Goal: Task Accomplishment & Management: Complete application form

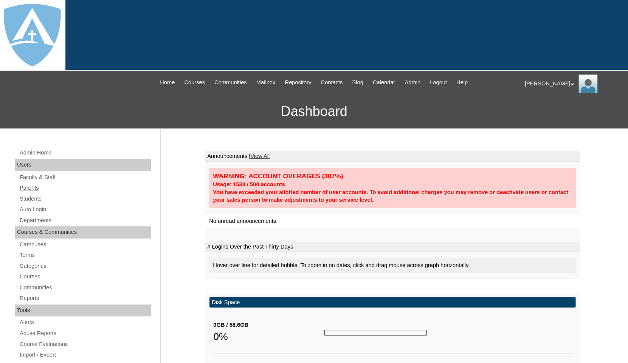
click at [28, 186] on link "Parents" at bounding box center [85, 187] width 132 height 9
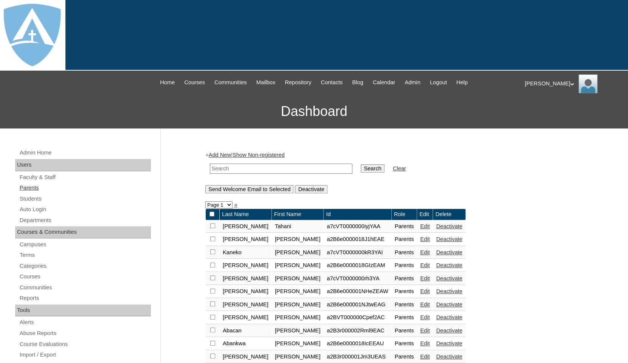
click at [28, 186] on link "Parents" at bounding box center [85, 187] width 132 height 9
click at [30, 186] on link "Parents" at bounding box center [85, 187] width 132 height 9
click at [225, 170] on input "text" at bounding box center [281, 169] width 143 height 10
paste input "Sarah Terry"
drag, startPoint x: 232, startPoint y: 164, endPoint x: 202, endPoint y: 164, distance: 29.9
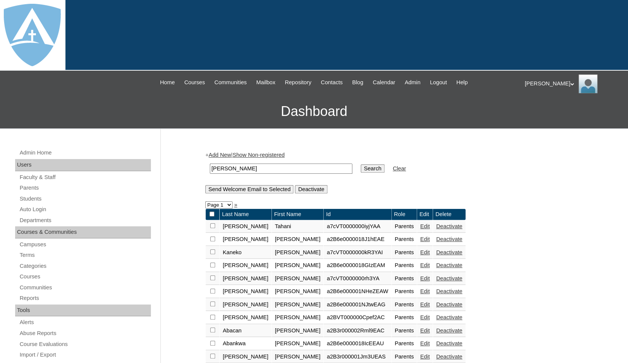
click at [210, 164] on input "Sarah Terry" at bounding box center [281, 169] width 143 height 10
type input "[PERSON_NAME]"
click at [361, 164] on input "Search" at bounding box center [372, 168] width 23 height 8
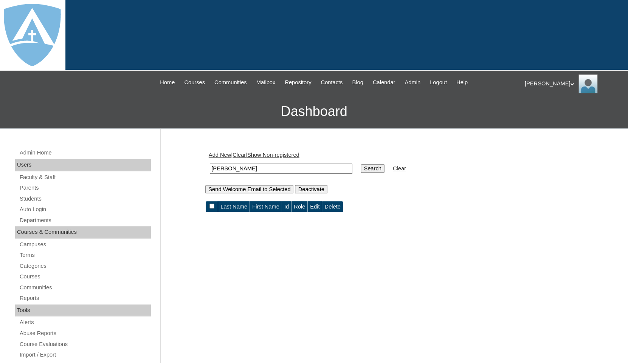
click at [228, 153] on link "Add New" at bounding box center [220, 155] width 22 height 6
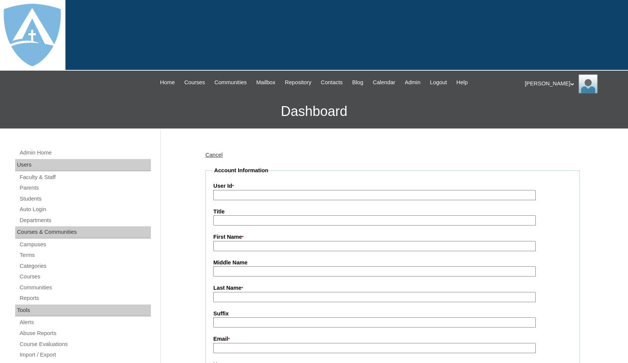
click at [238, 243] on input "First Name *" at bounding box center [374, 246] width 322 height 10
paste input "Sarah Terry"
drag, startPoint x: 234, startPoint y: 245, endPoint x: 261, endPoint y: 244, distance: 27.6
click at [261, 244] on input "Sarah Terry" at bounding box center [374, 246] width 322 height 10
type input "Sarah"
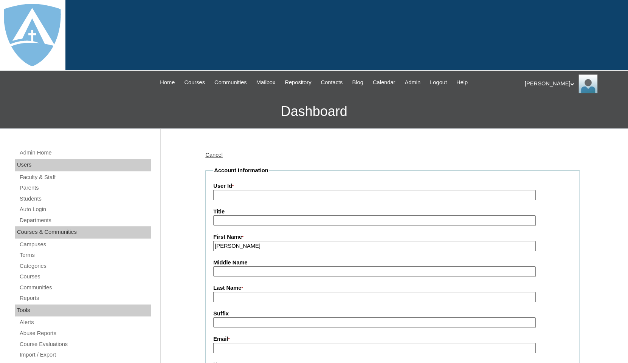
click at [246, 290] on label "Last Name *" at bounding box center [392, 288] width 358 height 8
click at [246, 292] on input "Last Name *" at bounding box center [374, 297] width 322 height 10
paste input "[PERSON_NAME]"
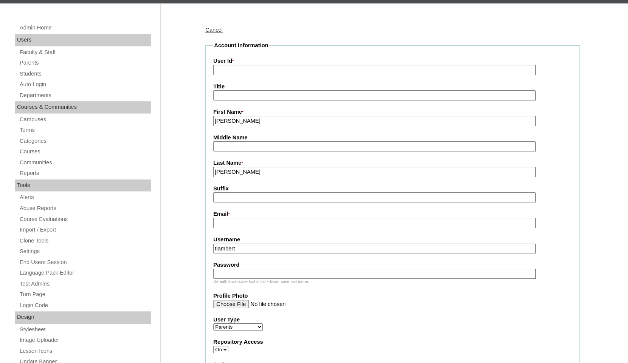
scroll to position [134, 0]
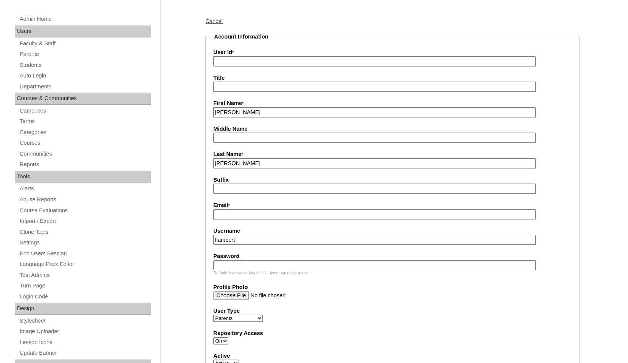
type input "[PERSON_NAME]"
click at [232, 212] on input "Email *" at bounding box center [374, 214] width 322 height 10
paste input "[EMAIL_ADDRESS][DOMAIN_NAME]"
type input "[EMAIL_ADDRESS][DOMAIN_NAME]"
click at [260, 240] on input "tlambert" at bounding box center [374, 240] width 322 height 10
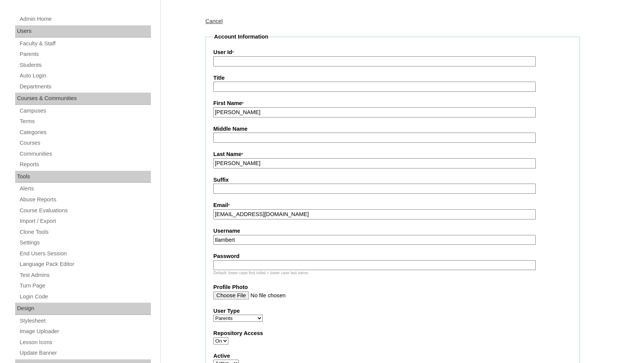
click at [260, 240] on input "tlambert" at bounding box center [374, 240] width 322 height 10
paste input "errysarah82@gmail.com"
type input "terrysarah82@gmail.com"
click at [248, 263] on input "Password" at bounding box center [374, 265] width 322 height 10
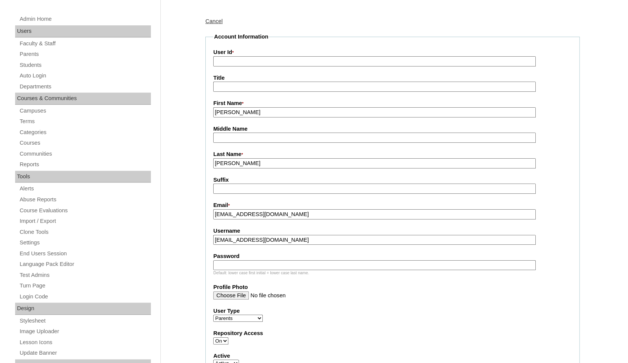
paste input "terrysarah82@gmail.com"
type input "terrysarah82@gmail.com"
click at [309, 65] on fieldset "Account Information User Id * Title First Name * Sarah Middle Name Last Name * …" at bounding box center [392, 273] width 374 height 481
click at [306, 60] on input "User Id *" at bounding box center [374, 61] width 322 height 10
paste input "a7cVT0000000sLNYAY"
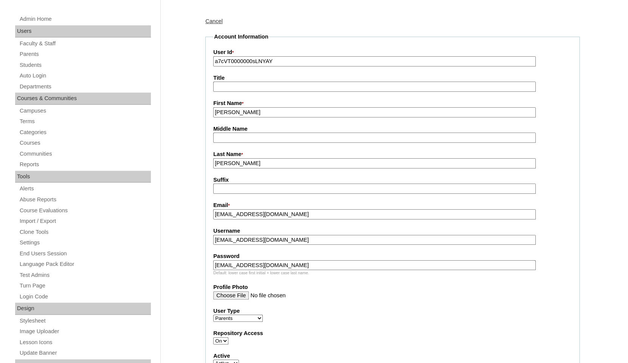
type input "a7cVT0000000sLNYAY"
click at [301, 41] on fieldset "Account Information User Id * a7cVT0000000sLNYAY Title First Name * Sarah Middl…" at bounding box center [392, 273] width 374 height 481
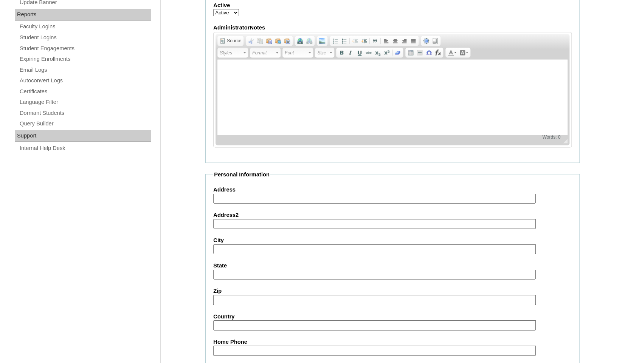
scroll to position [702, 0]
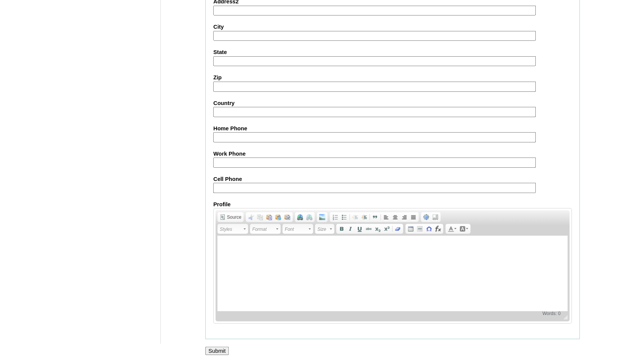
click at [212, 353] on input "Submit" at bounding box center [216, 351] width 23 height 8
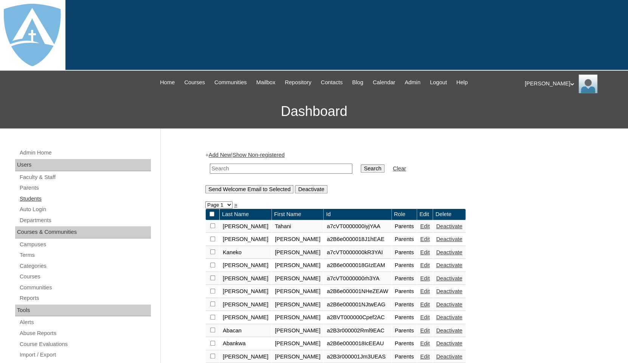
click at [36, 198] on link "Students" at bounding box center [85, 198] width 132 height 9
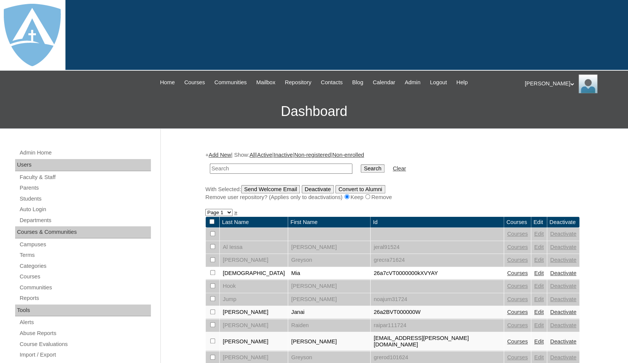
click at [214, 153] on link "Add New" at bounding box center [220, 155] width 22 height 6
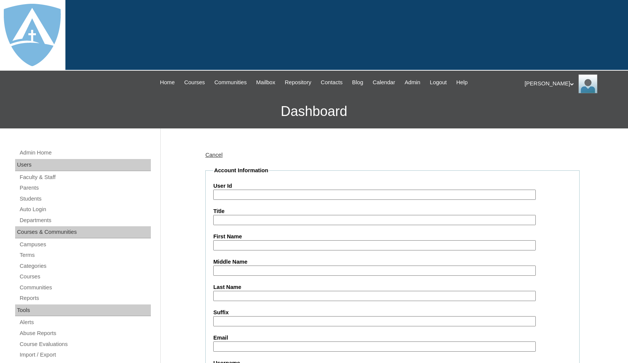
type input "tlambert"
click at [223, 243] on input "First Name" at bounding box center [374, 245] width 322 height 10
paste input "[PERSON_NAME]"
drag, startPoint x: 234, startPoint y: 242, endPoint x: 263, endPoint y: 245, distance: 29.6
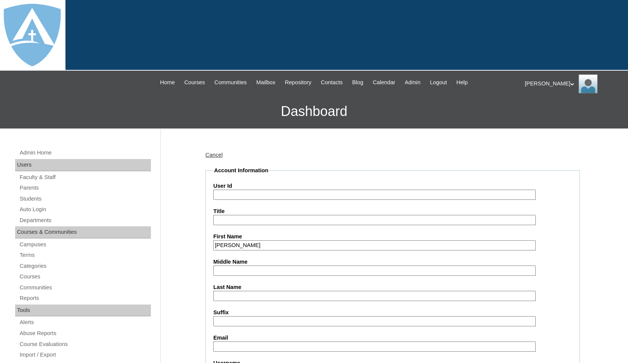
click at [263, 245] on input "[PERSON_NAME]" at bounding box center [374, 245] width 322 height 10
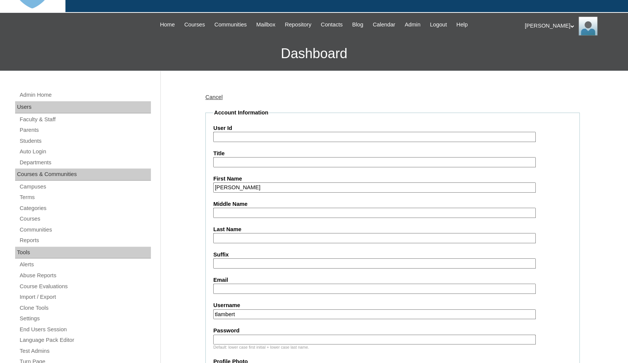
scroll to position [76, 0]
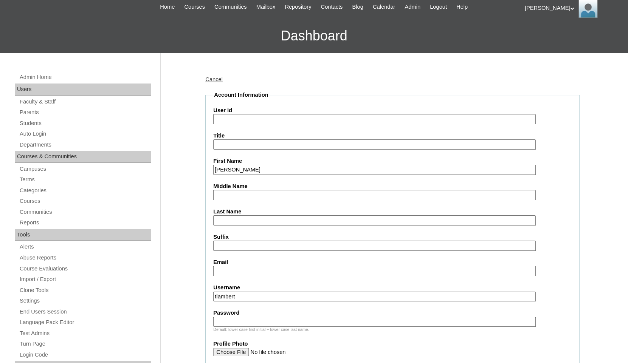
type input "[PERSON_NAME]"
click at [249, 220] on input "Last Name" at bounding box center [374, 220] width 322 height 10
paste input "[PERSON_NAME]"
type input "[PERSON_NAME]"
click at [235, 270] on input "Email" at bounding box center [374, 271] width 322 height 10
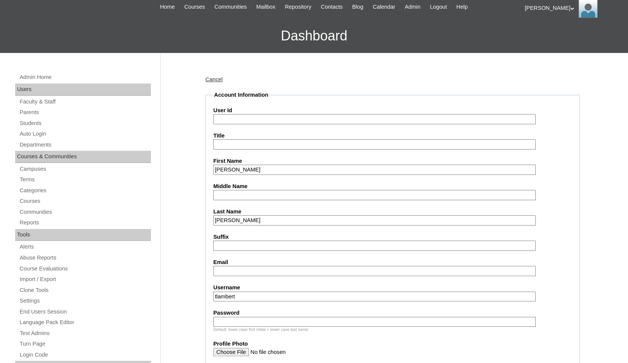
paste input "terrysarah82@gmail.com"
type input "terrysarah82@gmail.com"
click at [252, 297] on input "tlambert" at bounding box center [374, 297] width 322 height 10
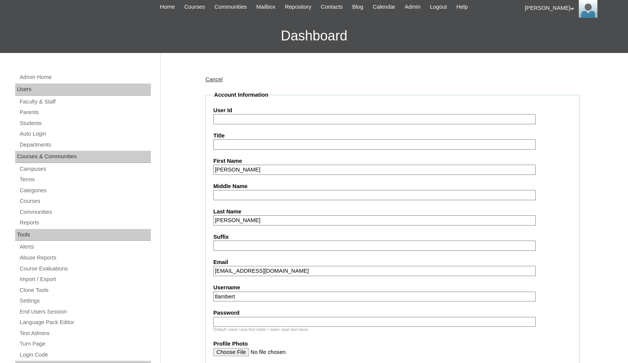
paste input "emma.terry@enlightiumstudent.com"
type input "emma.terry@enlightiumstudent.com"
click at [245, 319] on input "Password" at bounding box center [374, 322] width 322 height 10
paste input "emma.terry@enlightiumstudent.com"
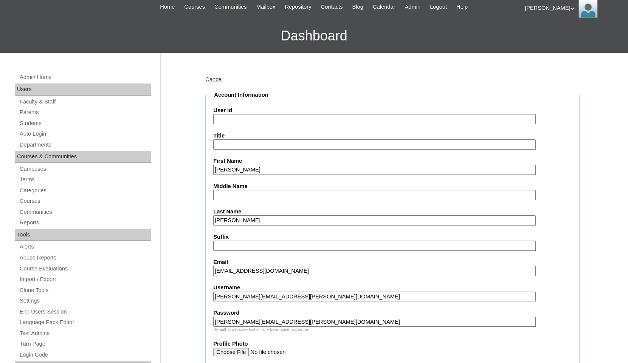
type input "emma.terry@enlightiumstudent.com"
click at [243, 120] on input "User Id" at bounding box center [374, 119] width 322 height 10
paste input "emma.terry@enlightiumstudent.com"
type input "26emma.terry@enlightiumstudent.com"
click at [248, 144] on input "Title" at bounding box center [374, 144] width 322 height 10
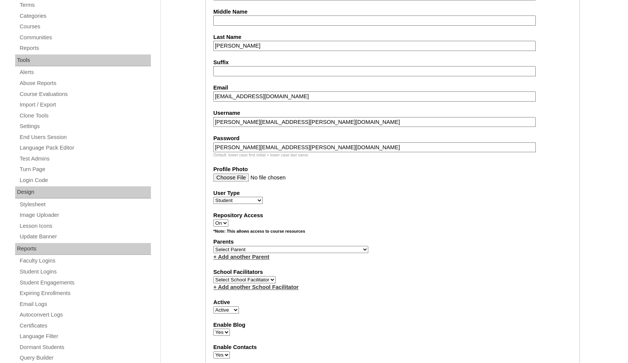
scroll to position [262, 0]
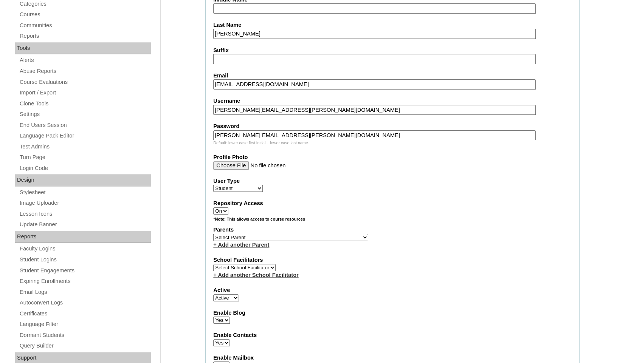
click at [213, 234] on select "Select Parent Abbas, Tahani Garcia, Rosa Kaneko, Chad Labourdette, Jessica Manz…" at bounding box center [290, 237] width 155 height 7
select select "101661"
click option "Terry, Sarah" at bounding box center [0, 0] width 0 height 0
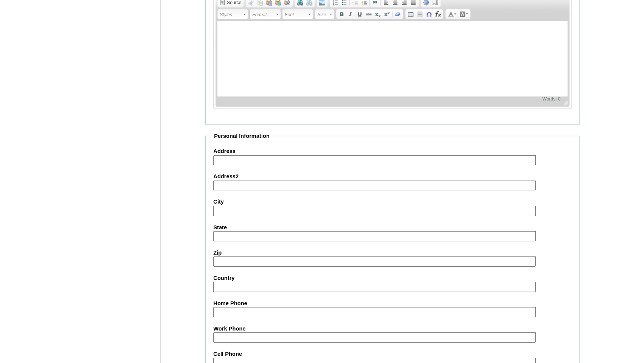
scroll to position [838, 0]
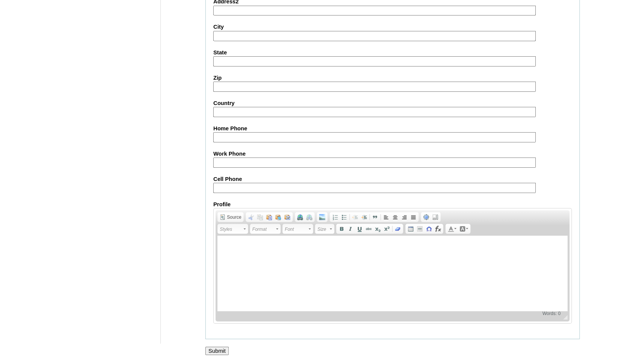
click at [215, 353] on input "Submit" at bounding box center [216, 351] width 23 height 8
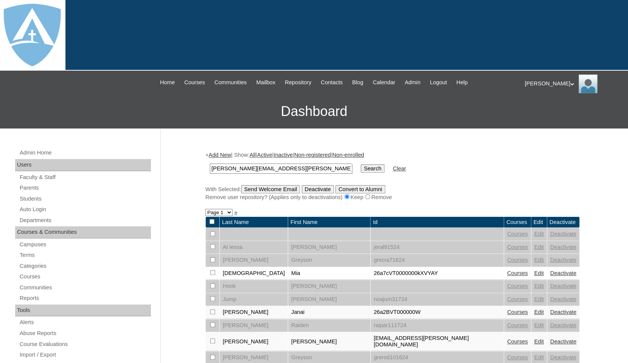
type input "emma.terry@enlightiumstudent.com"
click at [361, 164] on input "Search" at bounding box center [372, 168] width 23 height 8
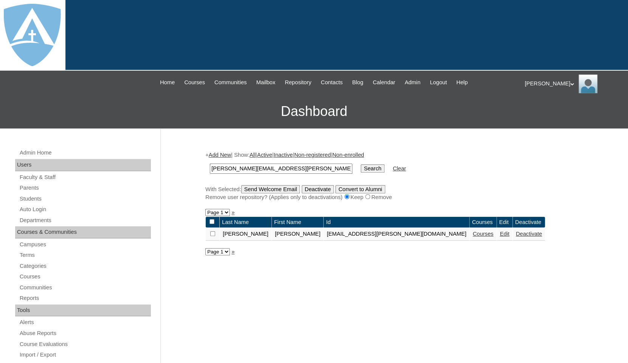
click at [472, 232] on link "Courses" at bounding box center [482, 234] width 21 height 6
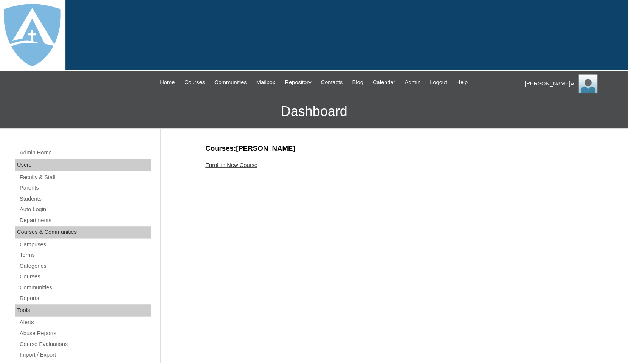
click at [226, 165] on link "Enroll in New Course" at bounding box center [231, 165] width 52 height 6
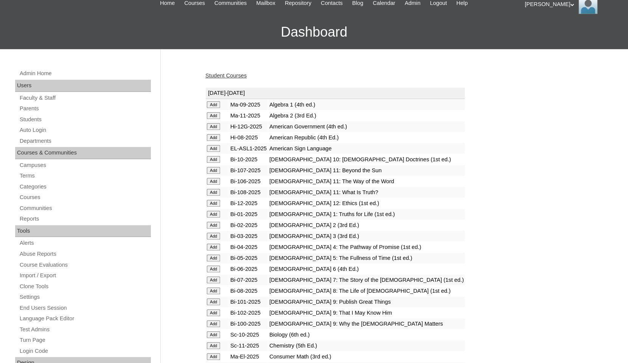
scroll to position [85, 0]
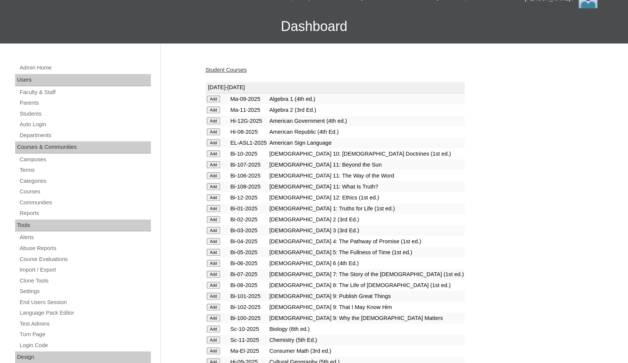
click at [214, 223] on input "Add" at bounding box center [213, 219] width 13 height 7
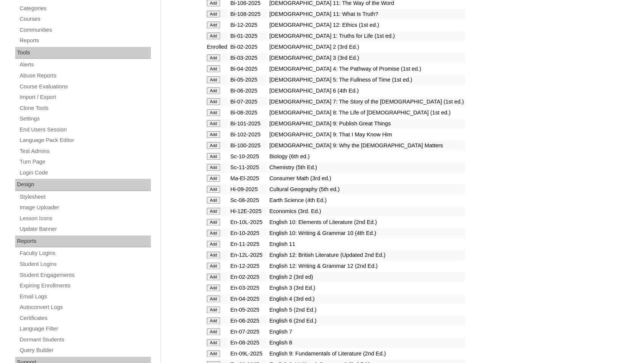
scroll to position [278, 0]
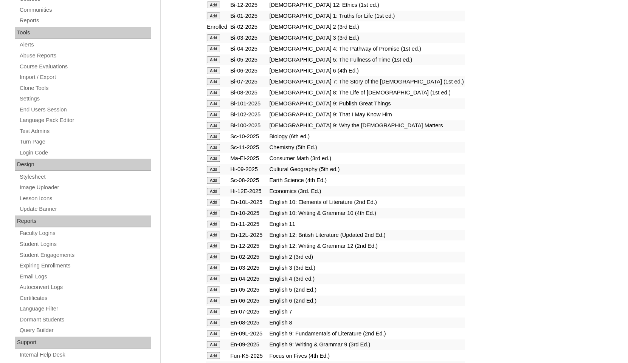
click at [214, 260] on input "Add" at bounding box center [213, 257] width 13 height 7
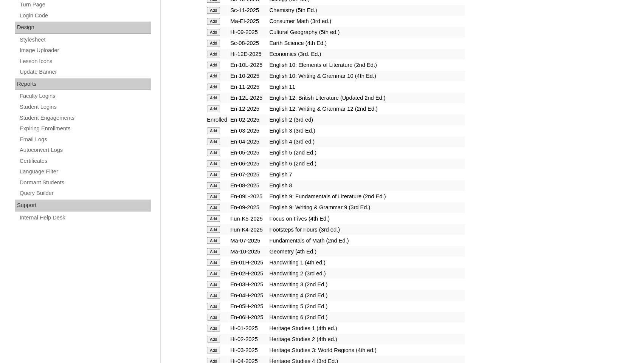
scroll to position [429, 0]
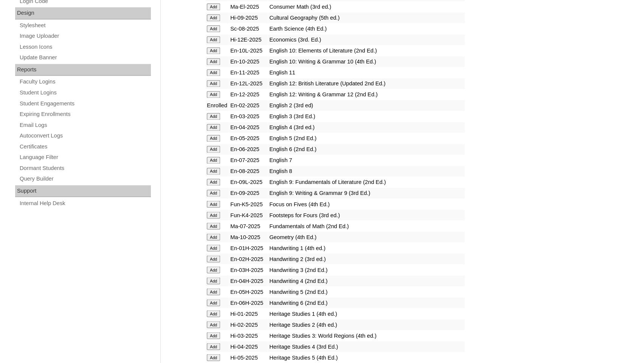
click at [212, 262] on input "Add" at bounding box center [213, 259] width 13 height 7
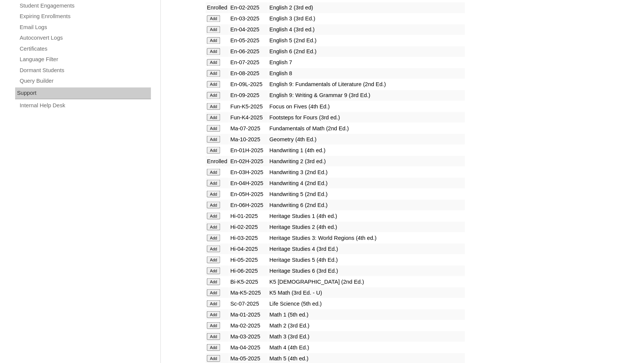
scroll to position [539, 0]
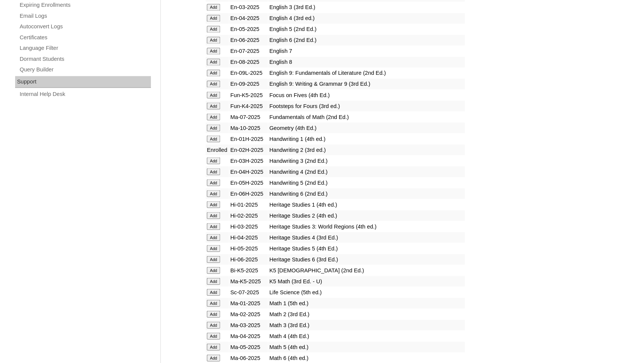
click at [211, 219] on input "Add" at bounding box center [213, 215] width 13 height 7
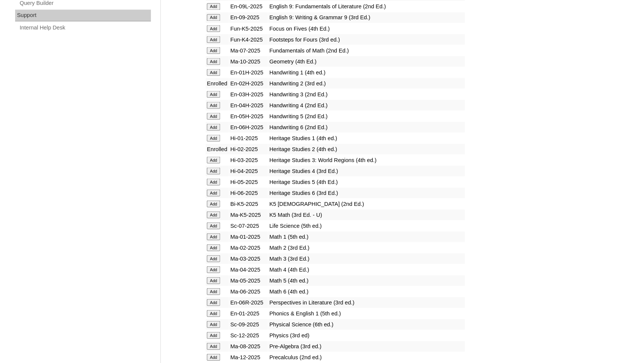
scroll to position [610, 0]
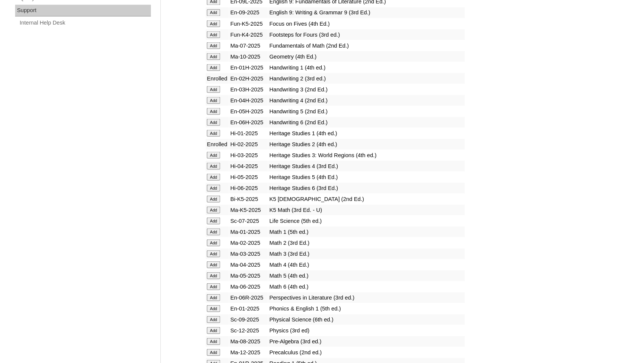
click at [210, 246] on input "Add" at bounding box center [213, 242] width 13 height 7
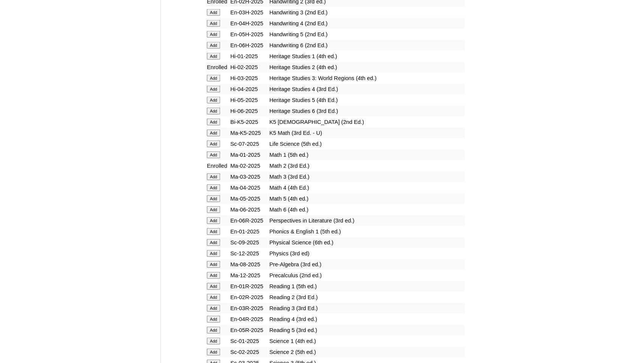
click at [211, 301] on input "Add" at bounding box center [213, 297] width 13 height 7
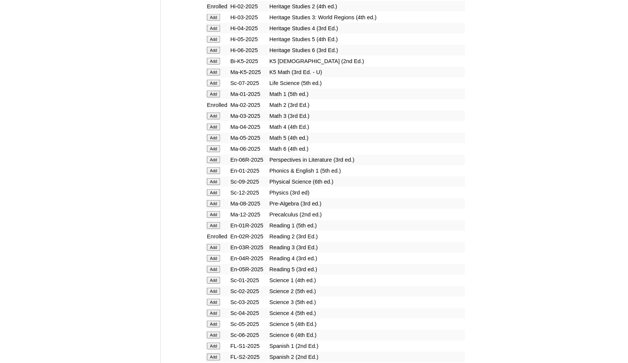
scroll to position [769, 0]
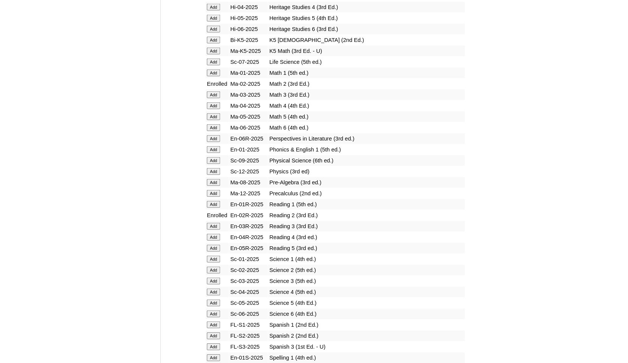
click at [215, 274] on input "Add" at bounding box center [213, 270] width 13 height 7
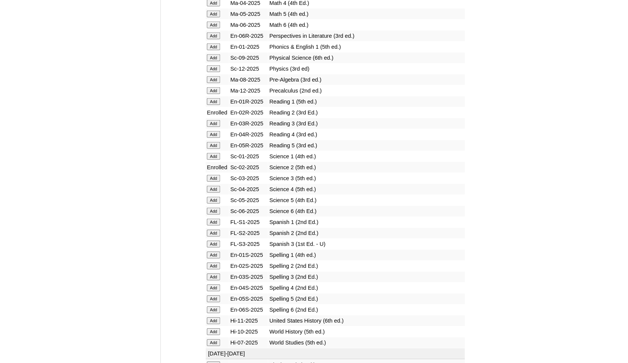
scroll to position [876, 0]
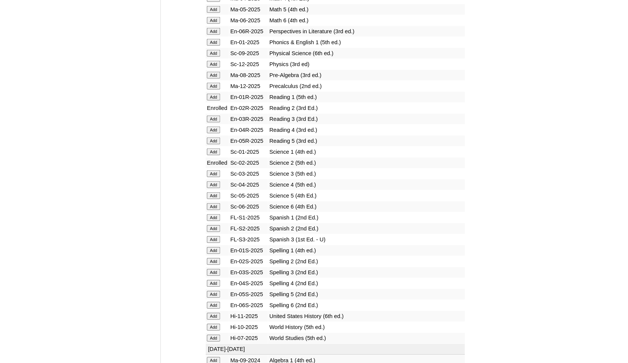
click at [213, 265] on input "Add" at bounding box center [213, 261] width 13 height 7
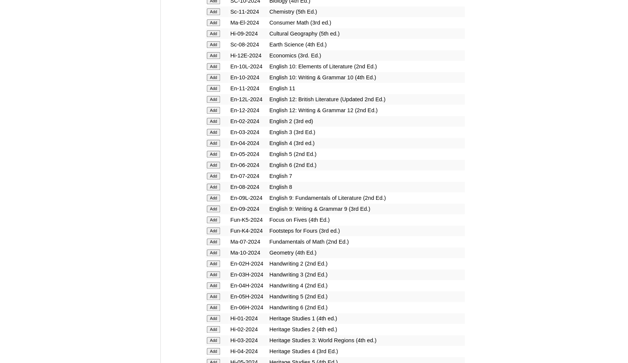
scroll to position [1489, 0]
click at [211, 266] on input "Add" at bounding box center [213, 262] width 13 height 7
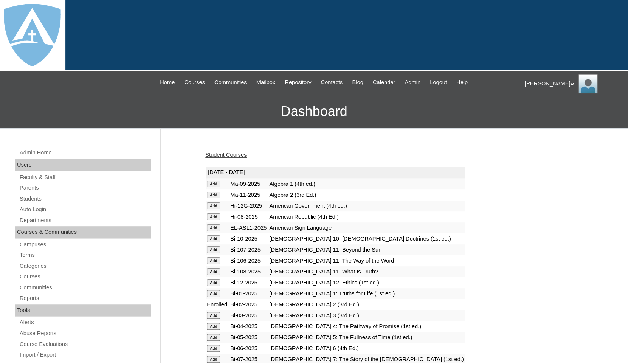
click at [224, 152] on link "Student Courses" at bounding box center [225, 155] width 41 height 6
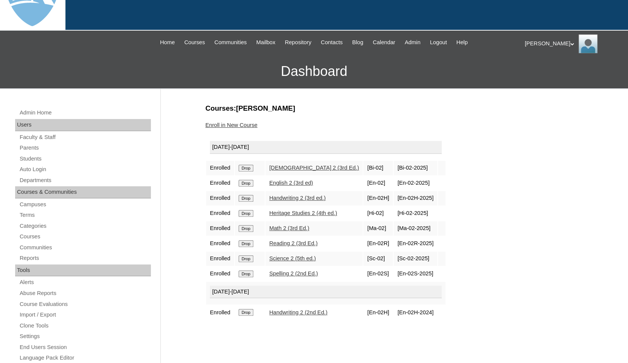
scroll to position [61, 0]
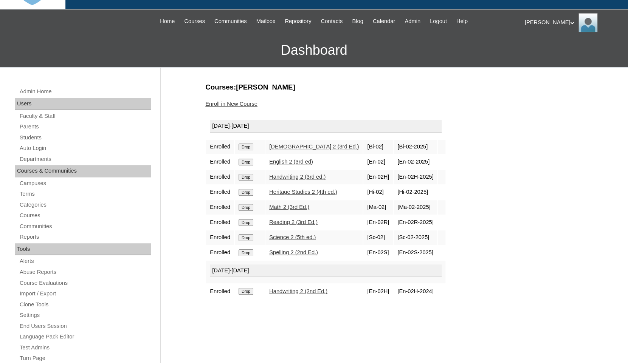
click at [248, 178] on input "Drop" at bounding box center [246, 177] width 15 height 7
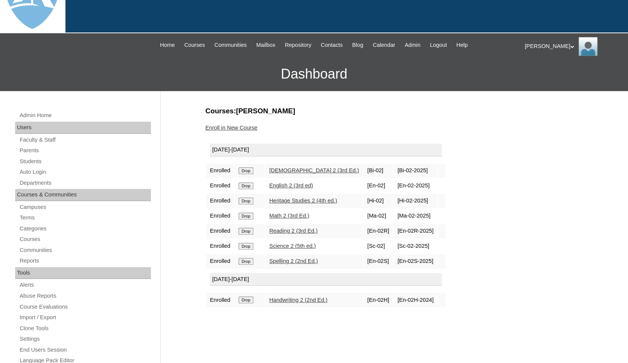
scroll to position [39, 0]
